Goal: Find specific page/section: Find specific page/section

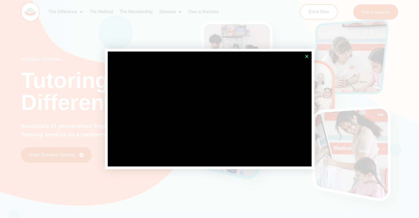
click at [307, 57] on icon "Close" at bounding box center [307, 56] width 4 height 4
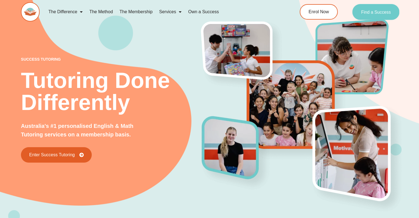
click at [379, 10] on span "Find a Success" at bounding box center [376, 12] width 30 height 4
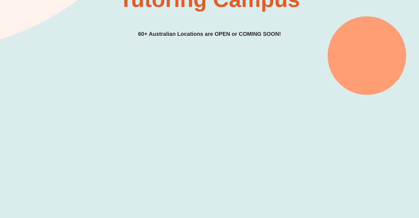
scroll to position [110, 0]
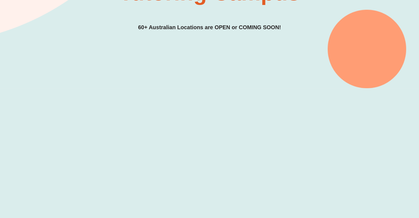
click at [38, 136] on div at bounding box center [209, 172] width 419 height 168
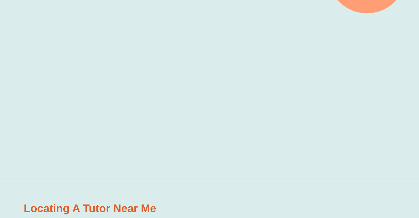
scroll to position [187, 0]
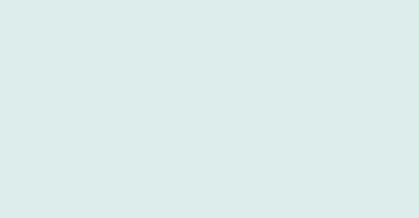
click at [226, 11] on div at bounding box center [210, 95] width 314 height 168
